Goal: Information Seeking & Learning: Understand process/instructions

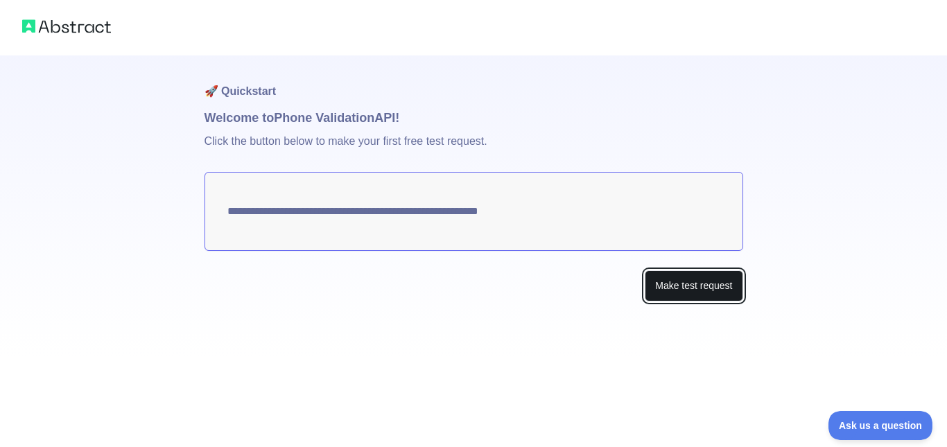
click at [668, 286] on button "Make test request" at bounding box center [694, 285] width 98 height 31
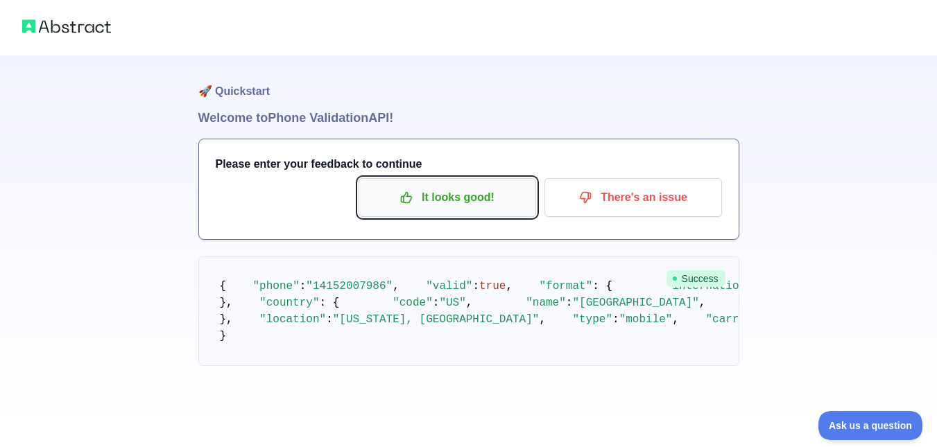
click at [491, 214] on button "It looks good!" at bounding box center [446, 197] width 177 height 39
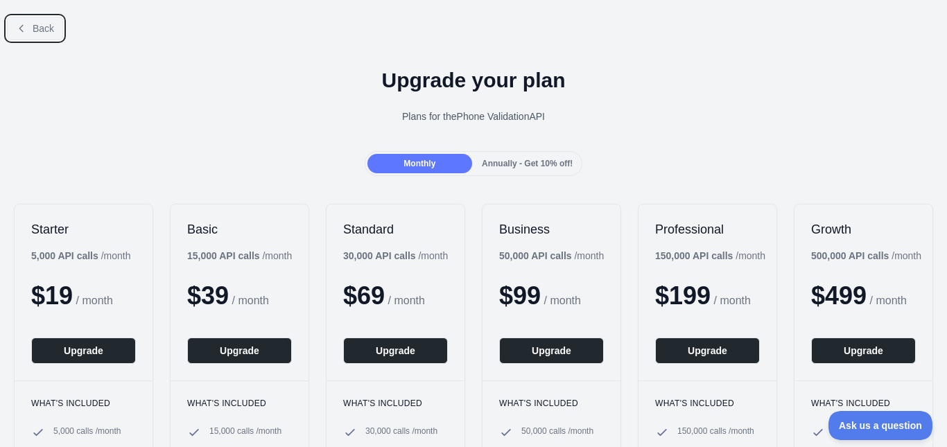
click at [19, 31] on icon at bounding box center [21, 28] width 11 height 11
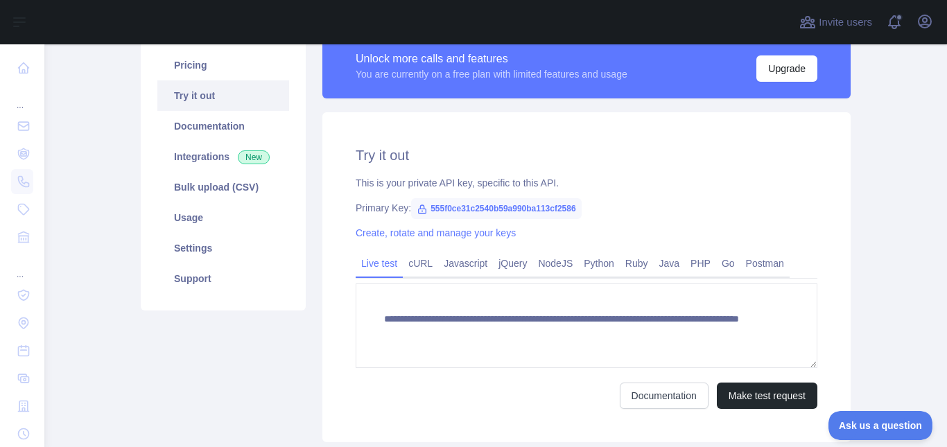
scroll to position [139, 0]
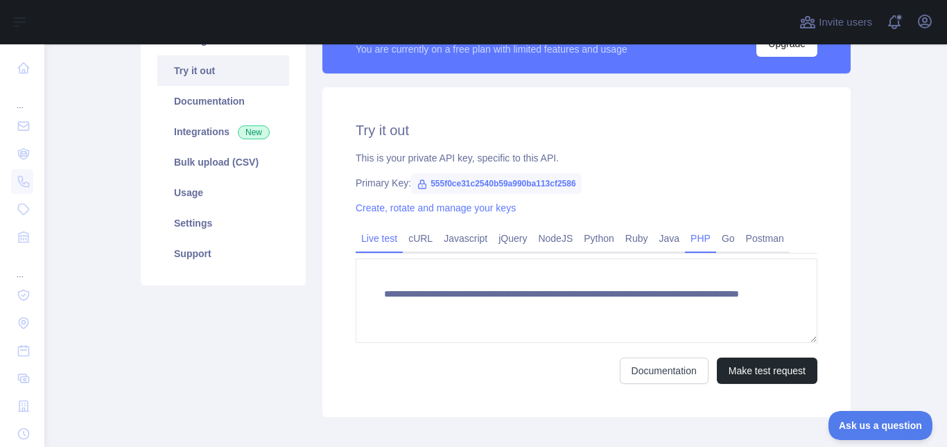
click at [688, 244] on link "PHP" at bounding box center [700, 238] width 31 height 22
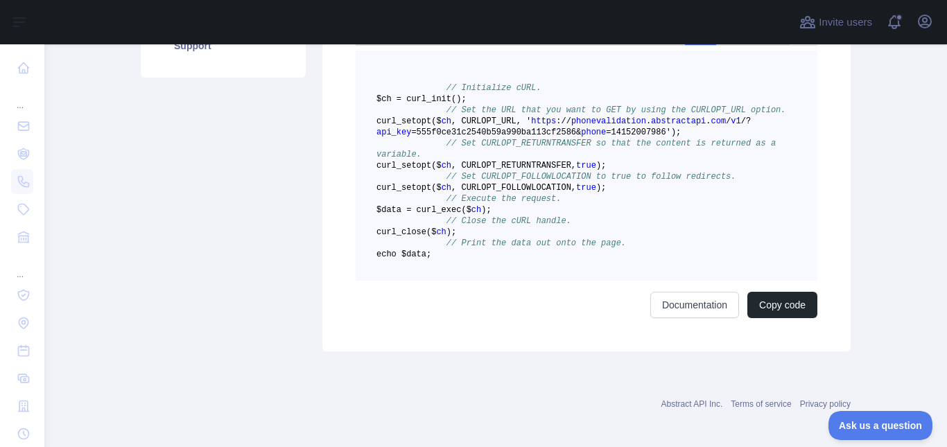
scroll to position [277, 0]
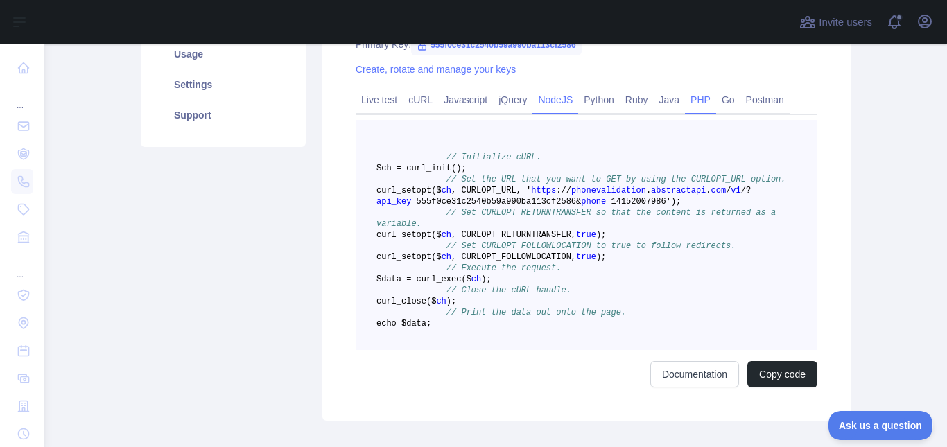
click at [541, 107] on link "NodeJS" at bounding box center [555, 100] width 46 height 22
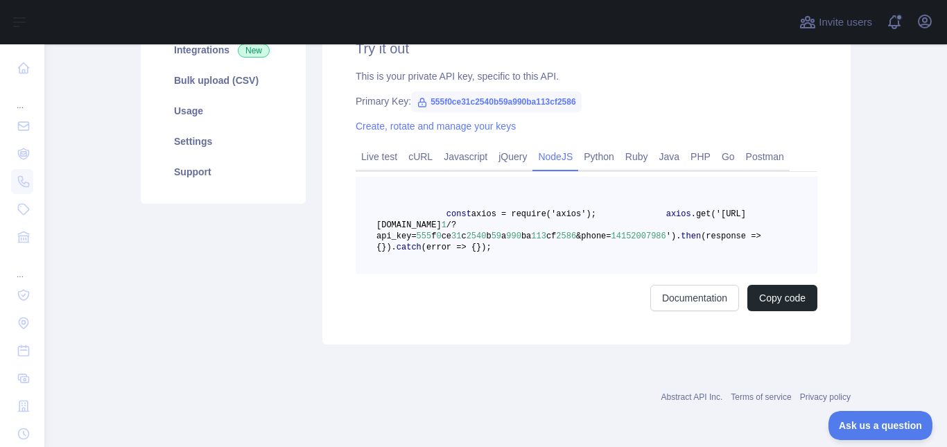
scroll to position [254, 0]
click at [455, 146] on link "Javascript" at bounding box center [465, 157] width 55 height 22
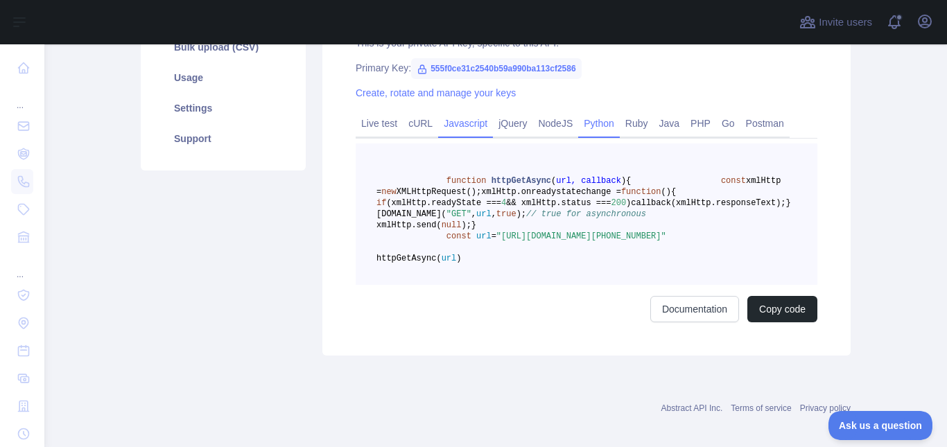
click at [591, 130] on link "Python" at bounding box center [599, 123] width 42 height 22
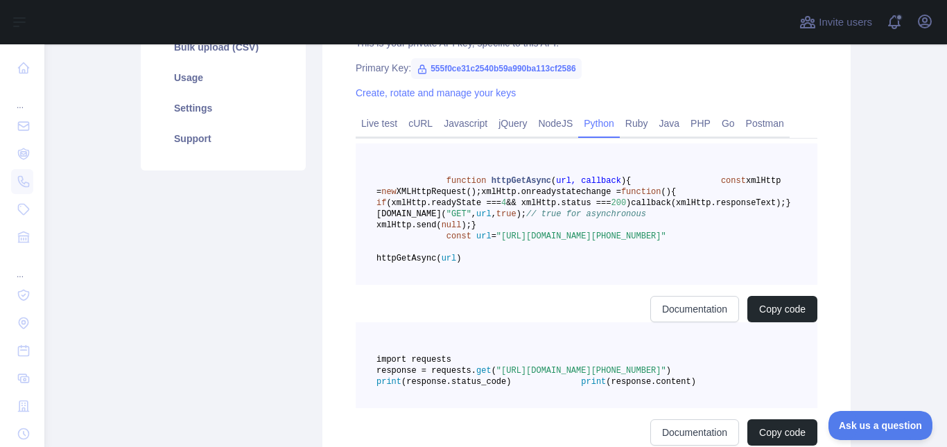
scroll to position [243, 0]
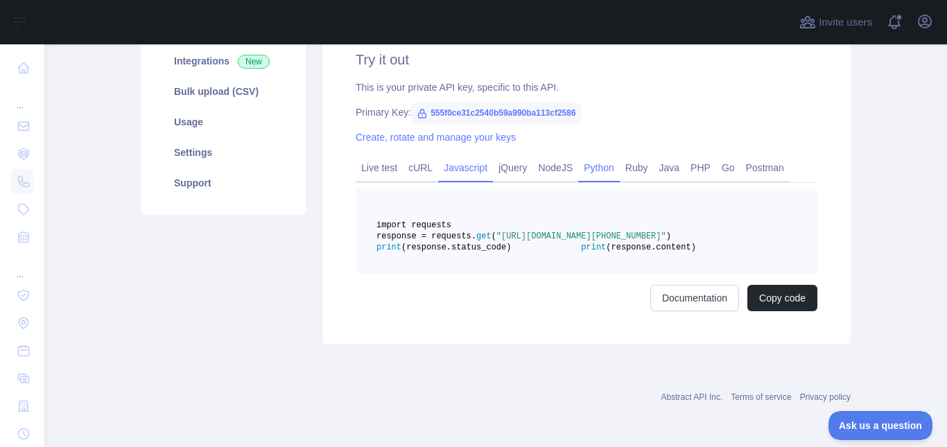
click at [462, 157] on link "Javascript" at bounding box center [465, 168] width 55 height 22
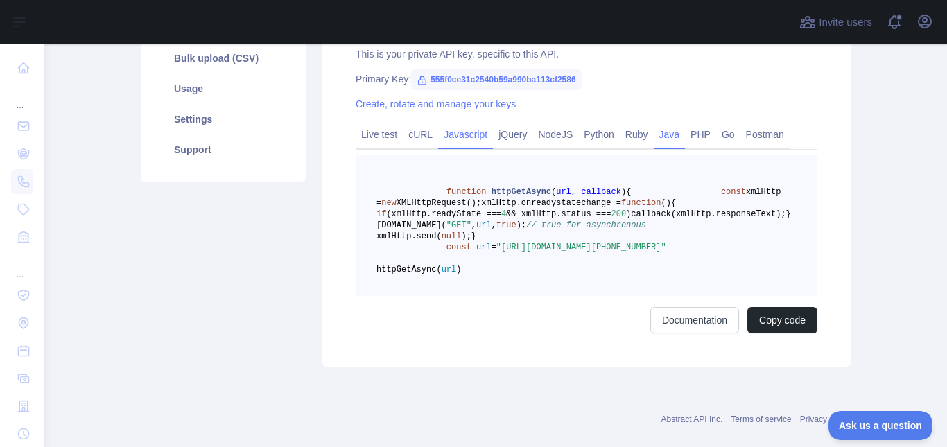
click at [656, 141] on link "Java" at bounding box center [670, 134] width 32 height 22
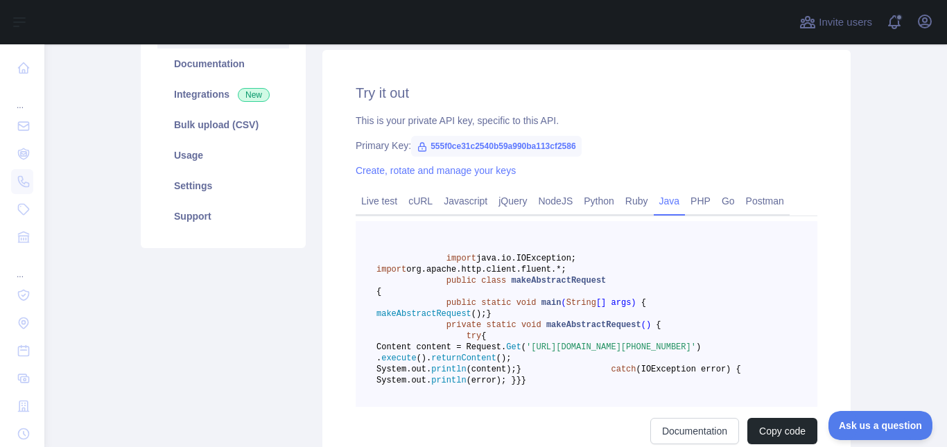
scroll to position [165, 0]
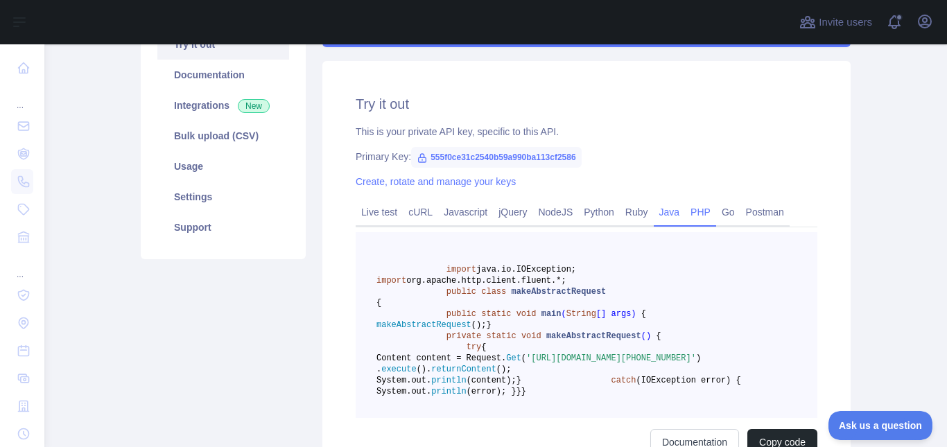
click at [703, 214] on link "PHP" at bounding box center [700, 212] width 31 height 22
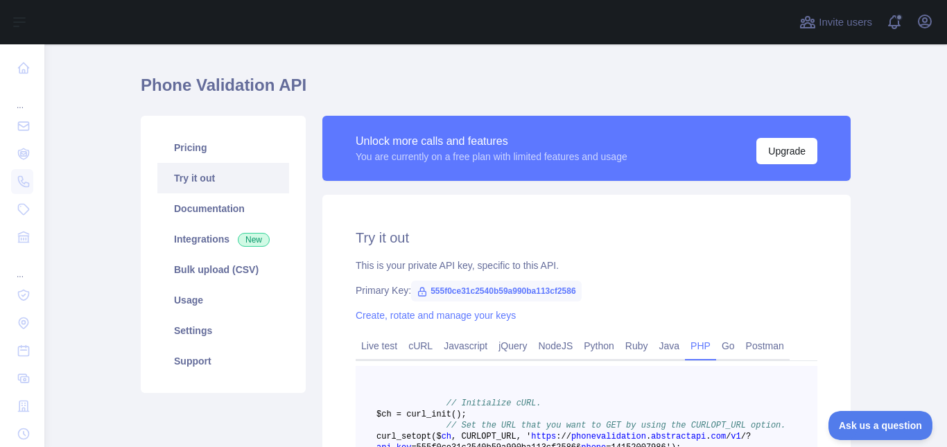
scroll to position [26, 0]
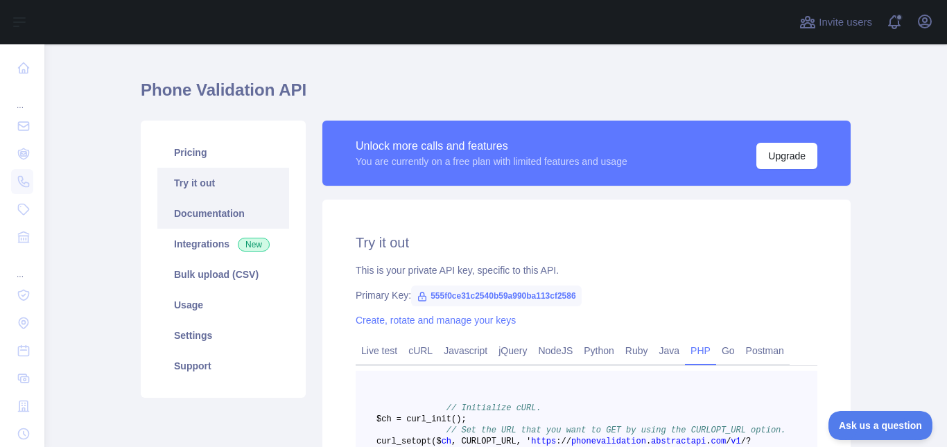
click at [224, 211] on link "Documentation" at bounding box center [223, 213] width 132 height 31
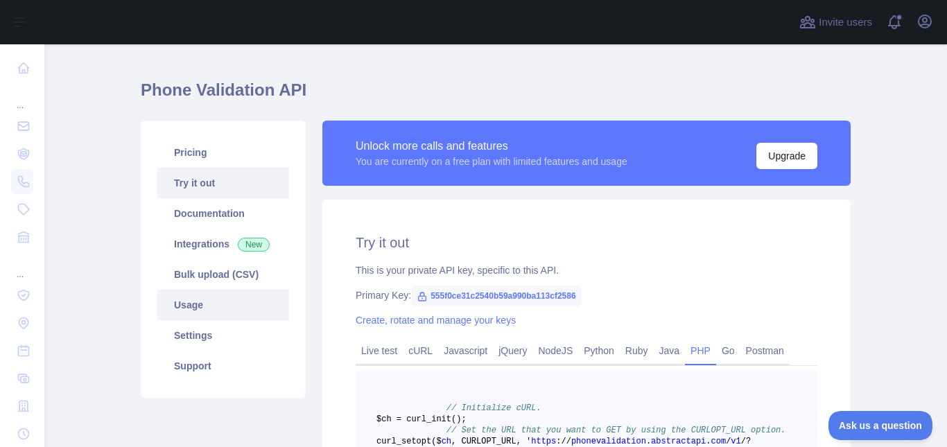
click at [247, 308] on link "Usage" at bounding box center [223, 305] width 132 height 31
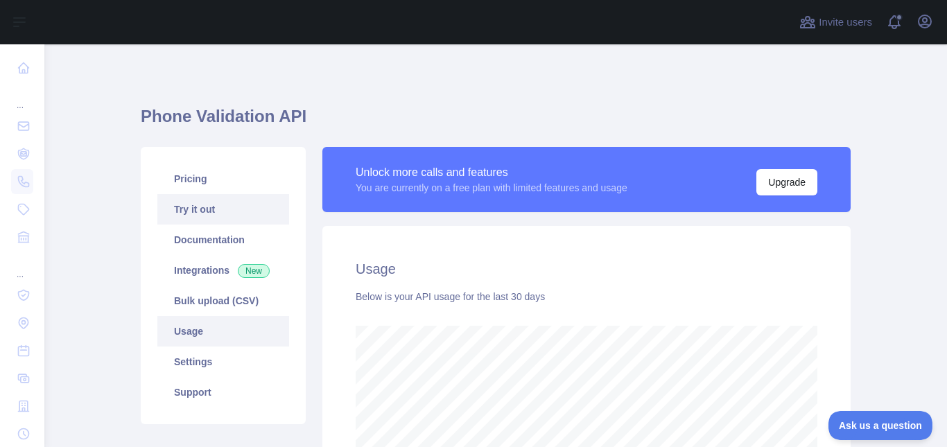
click at [209, 217] on link "Try it out" at bounding box center [223, 209] width 132 height 31
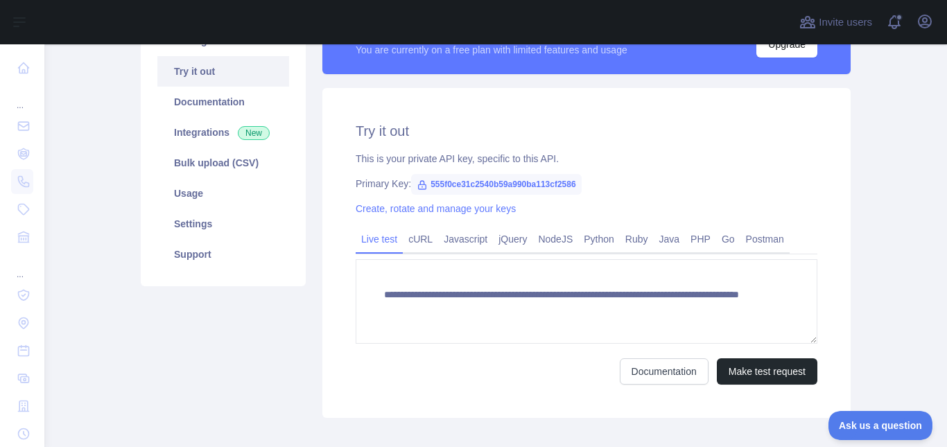
scroll to position [139, 0]
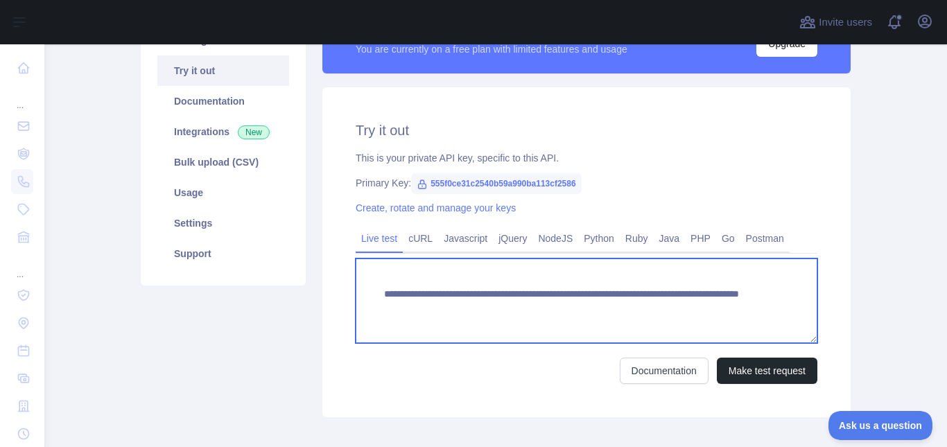
drag, startPoint x: 679, startPoint y: 308, endPoint x: 521, endPoint y: 313, distance: 158.1
click at [521, 313] on textarea "**********" at bounding box center [587, 301] width 462 height 85
click at [613, 284] on textarea "**********" at bounding box center [587, 301] width 462 height 85
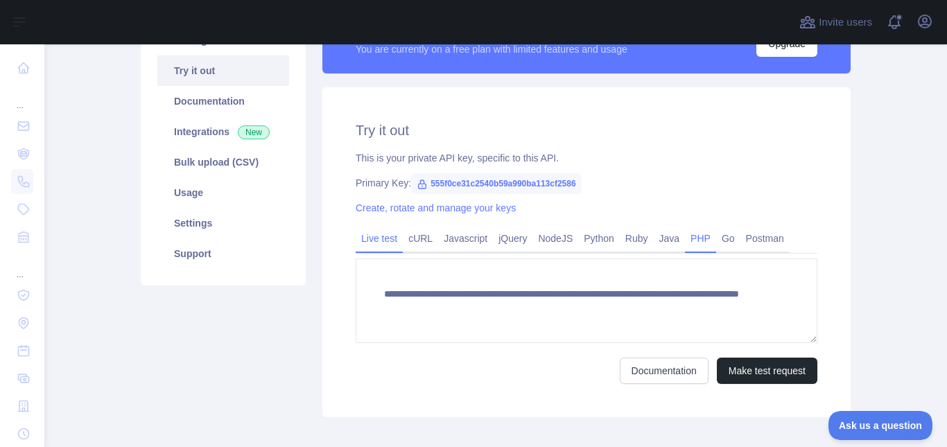
click at [696, 238] on link "PHP" at bounding box center [700, 238] width 31 height 22
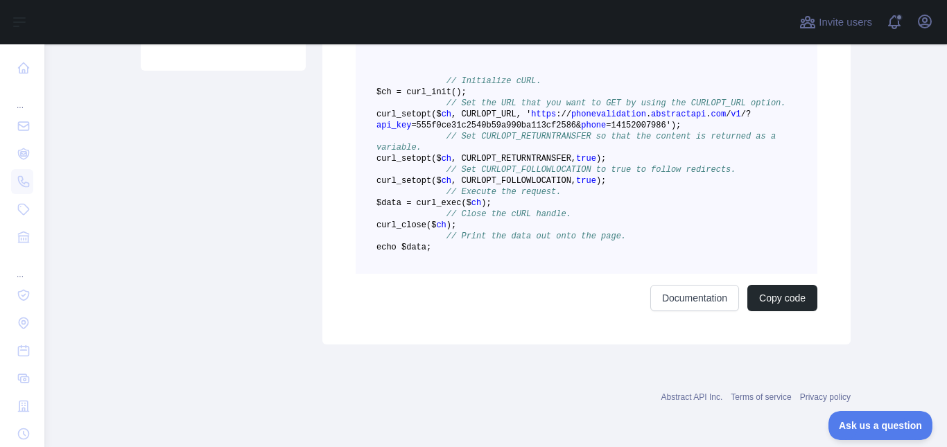
scroll to position [416, 0]
click at [771, 299] on button "Copy code" at bounding box center [782, 298] width 70 height 26
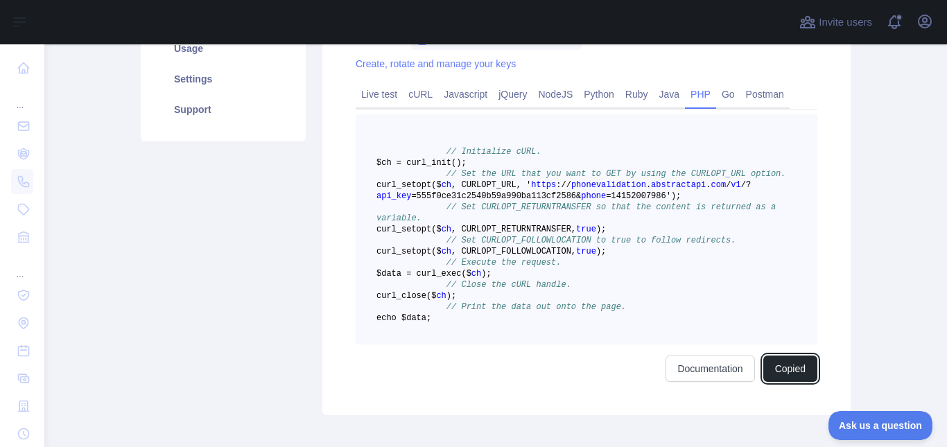
scroll to position [277, 0]
